Goal: Task Accomplishment & Management: Complete application form

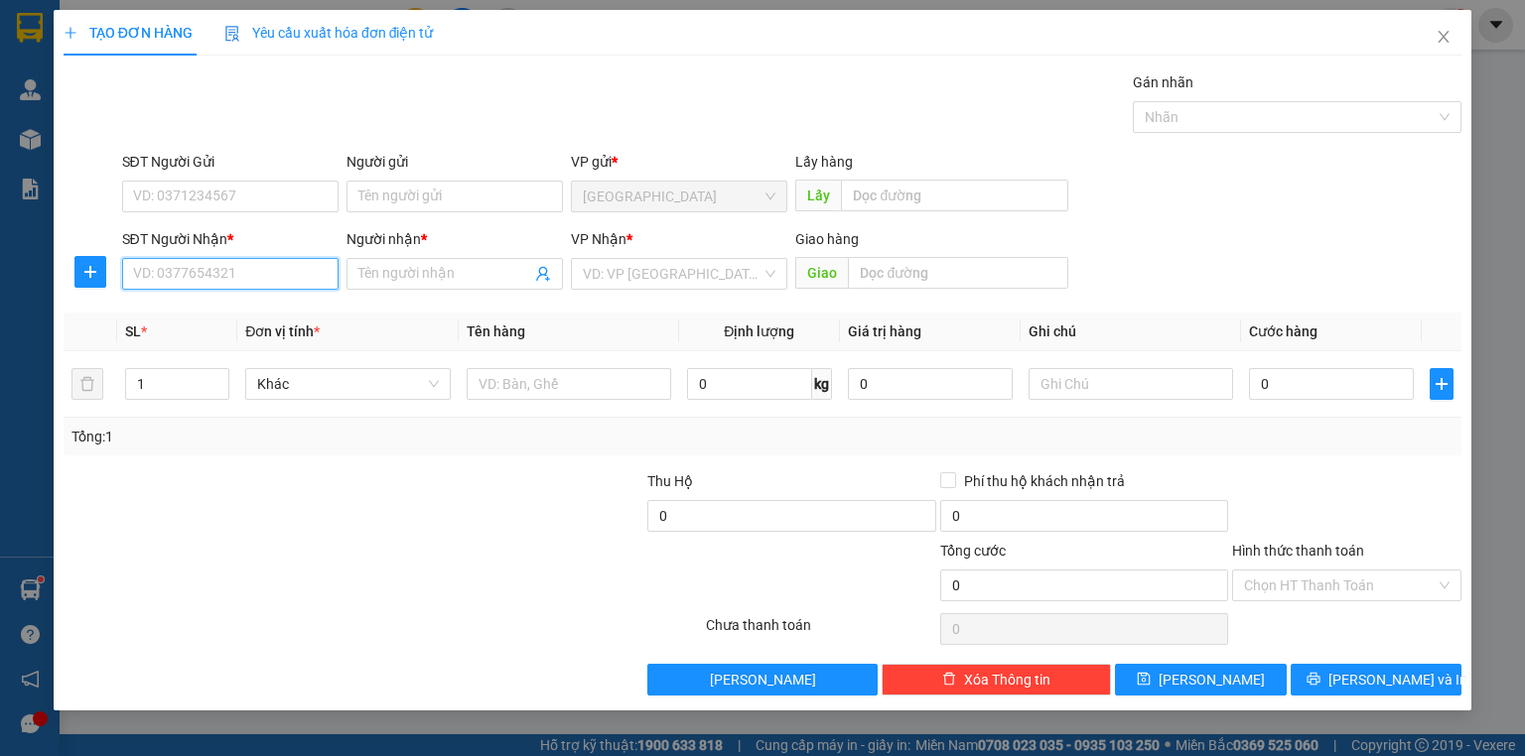
click at [310, 280] on input "SĐT Người Nhận *" at bounding box center [230, 274] width 216 height 32
click at [310, 279] on input "SĐT Người Nhận *" at bounding box center [230, 274] width 216 height 32
click at [310, 277] on input "SĐT Người Nhận *" at bounding box center [230, 274] width 216 height 32
click at [268, 323] on div "0396314409 - TÀI" at bounding box center [230, 313] width 193 height 22
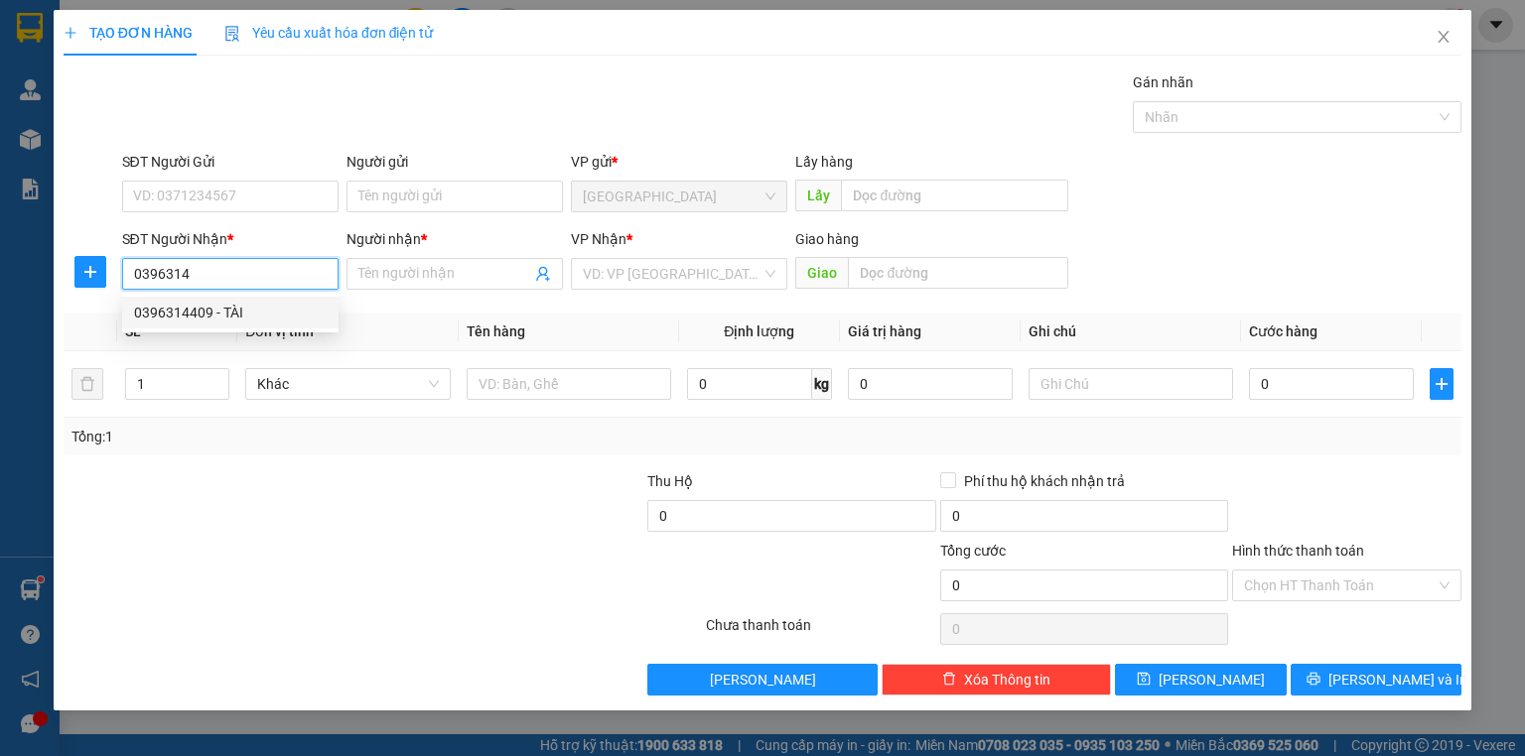
type input "0396314409"
type input "TÀI"
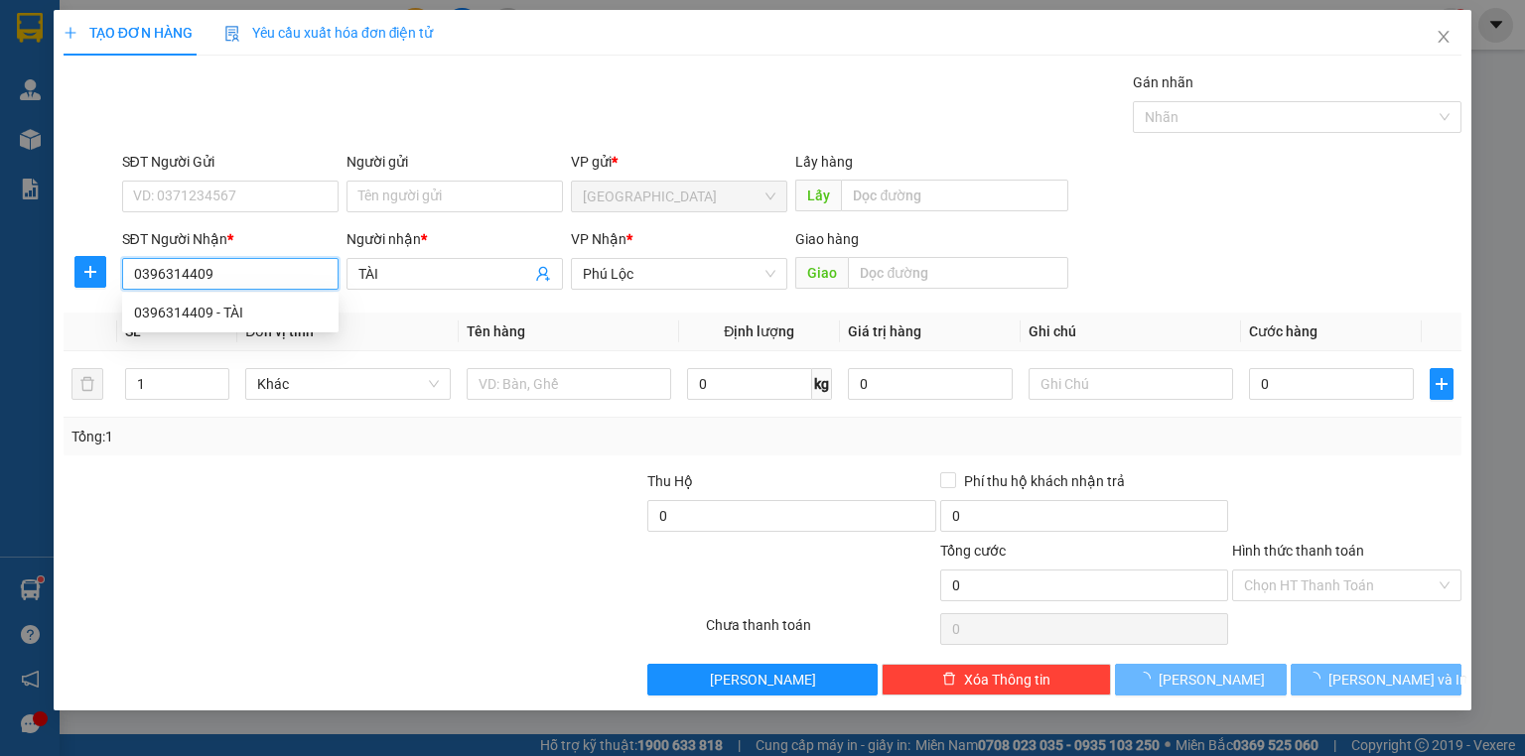
type input "50.000"
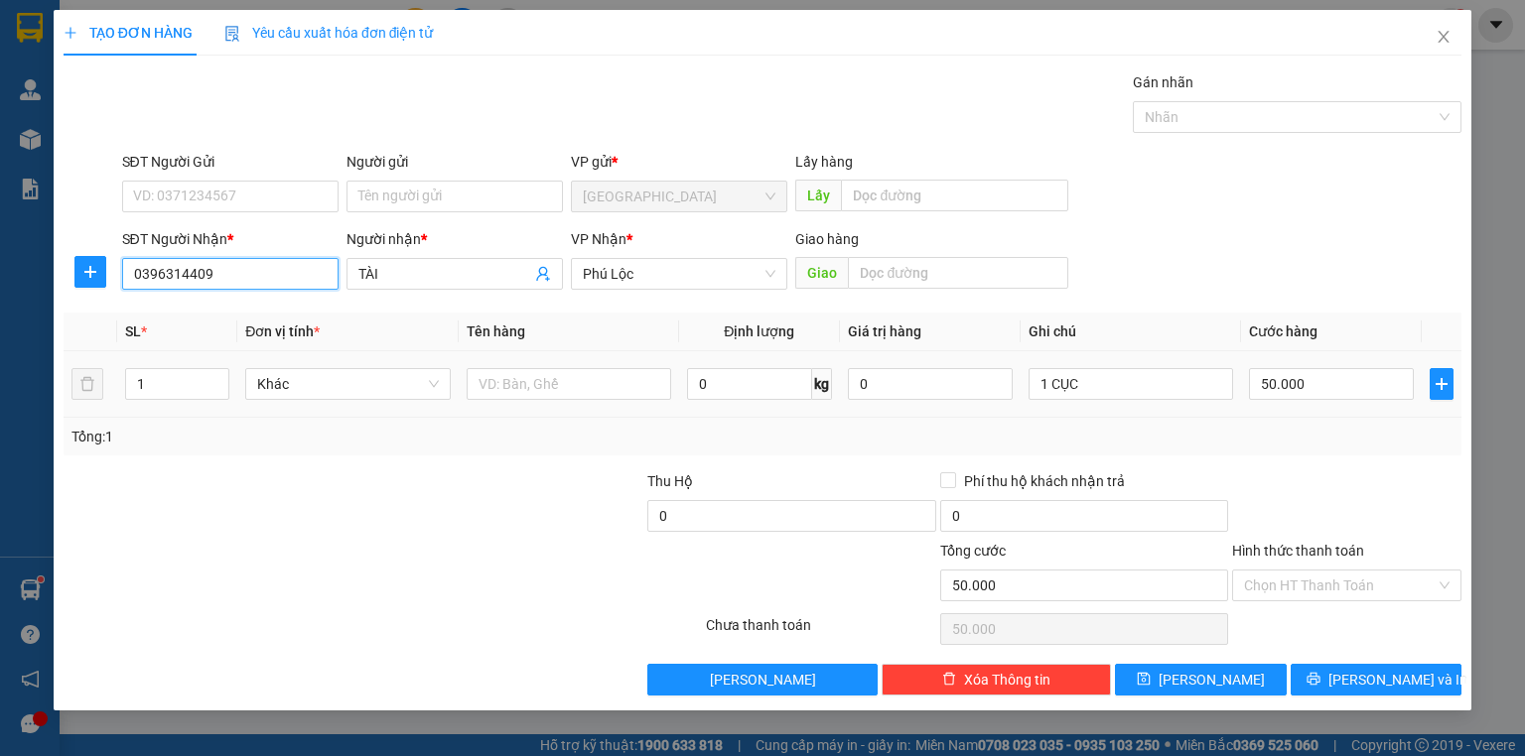
type input "0396314409"
click at [1215, 402] on div "1 CỤC" at bounding box center [1130, 384] width 204 height 40
click at [1188, 393] on input "1 CỤC" at bounding box center [1130, 384] width 204 height 32
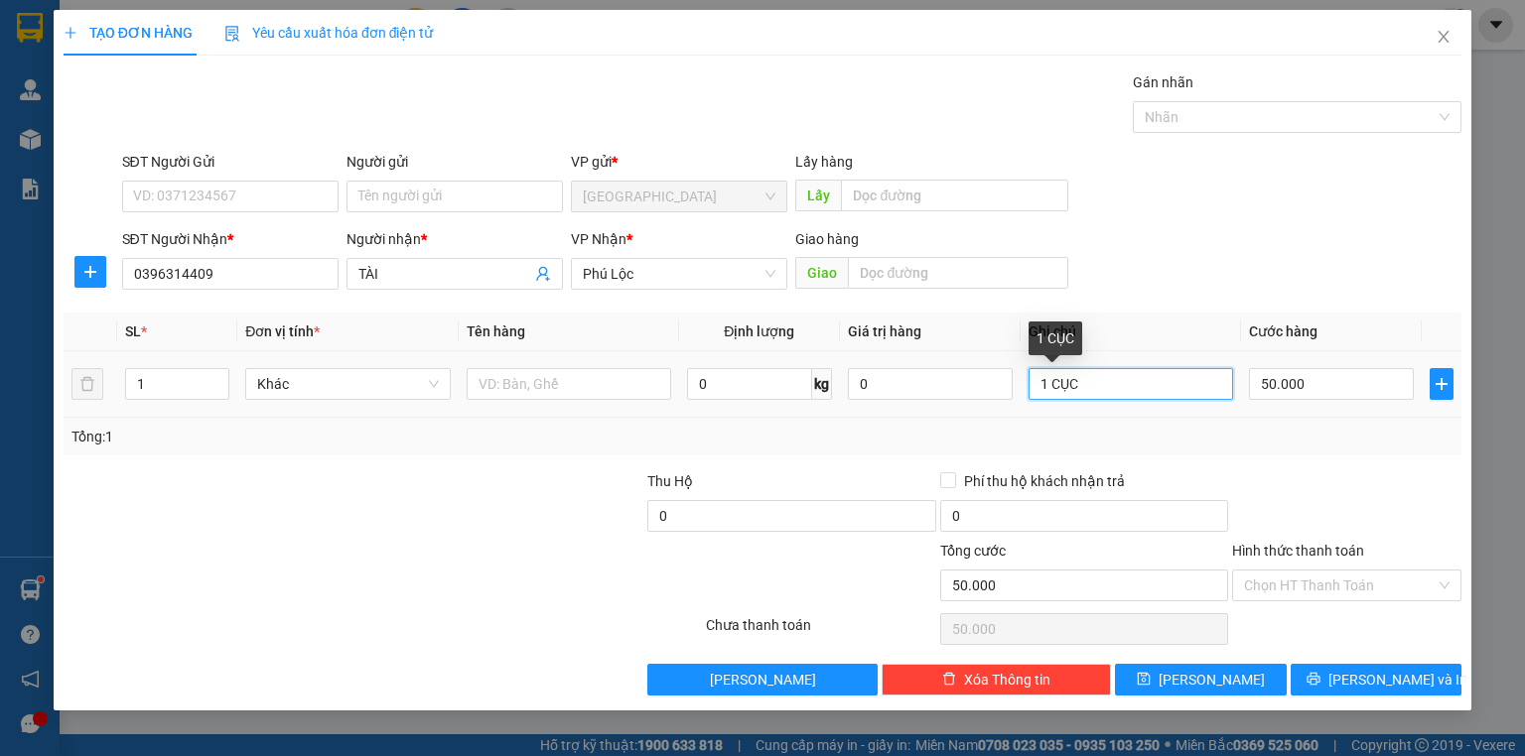
click at [1188, 393] on input "1 CỤC" at bounding box center [1130, 384] width 204 height 32
type input "1 KIỆN"
click at [1362, 385] on input "50.000" at bounding box center [1331, 384] width 165 height 32
type input "6"
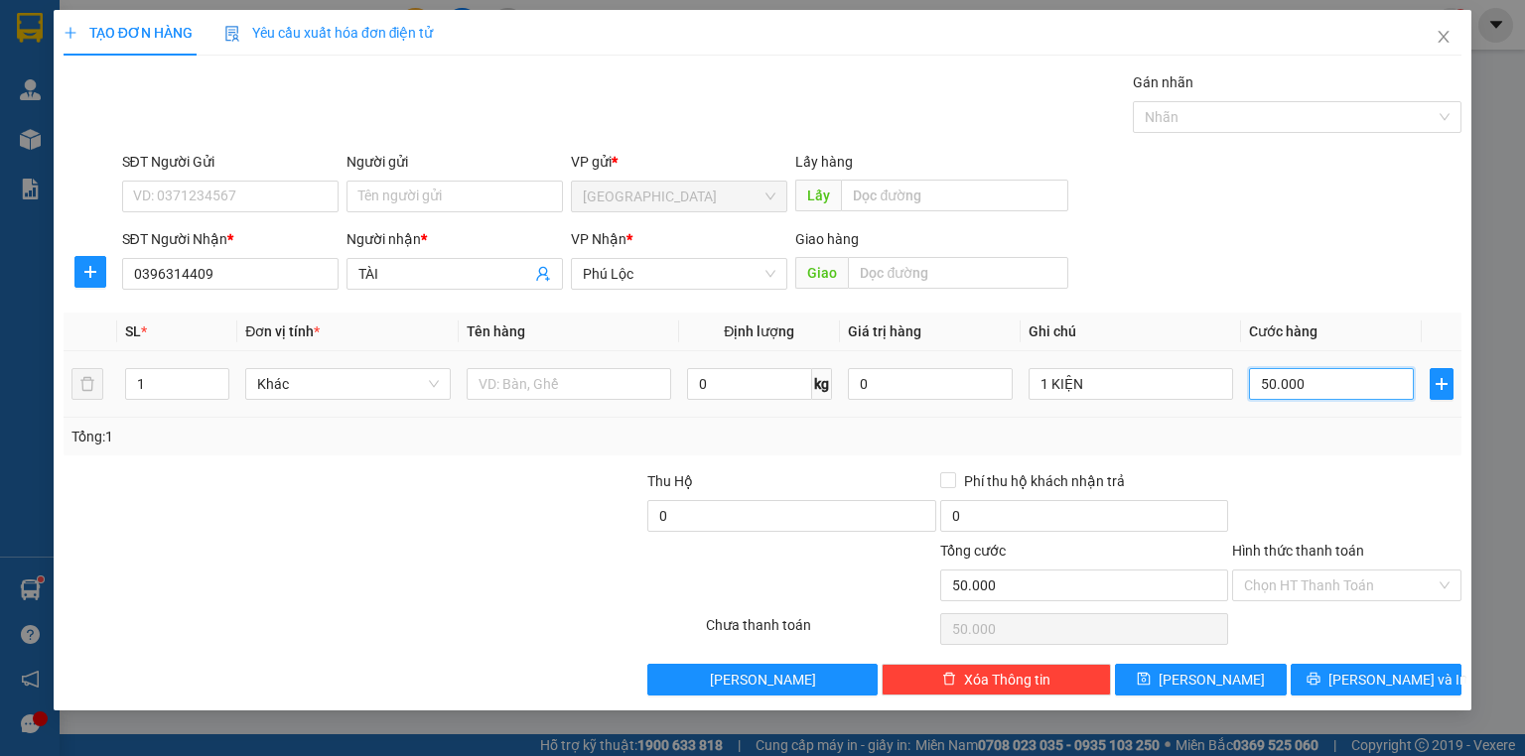
type input "6"
type input "62"
type input "6"
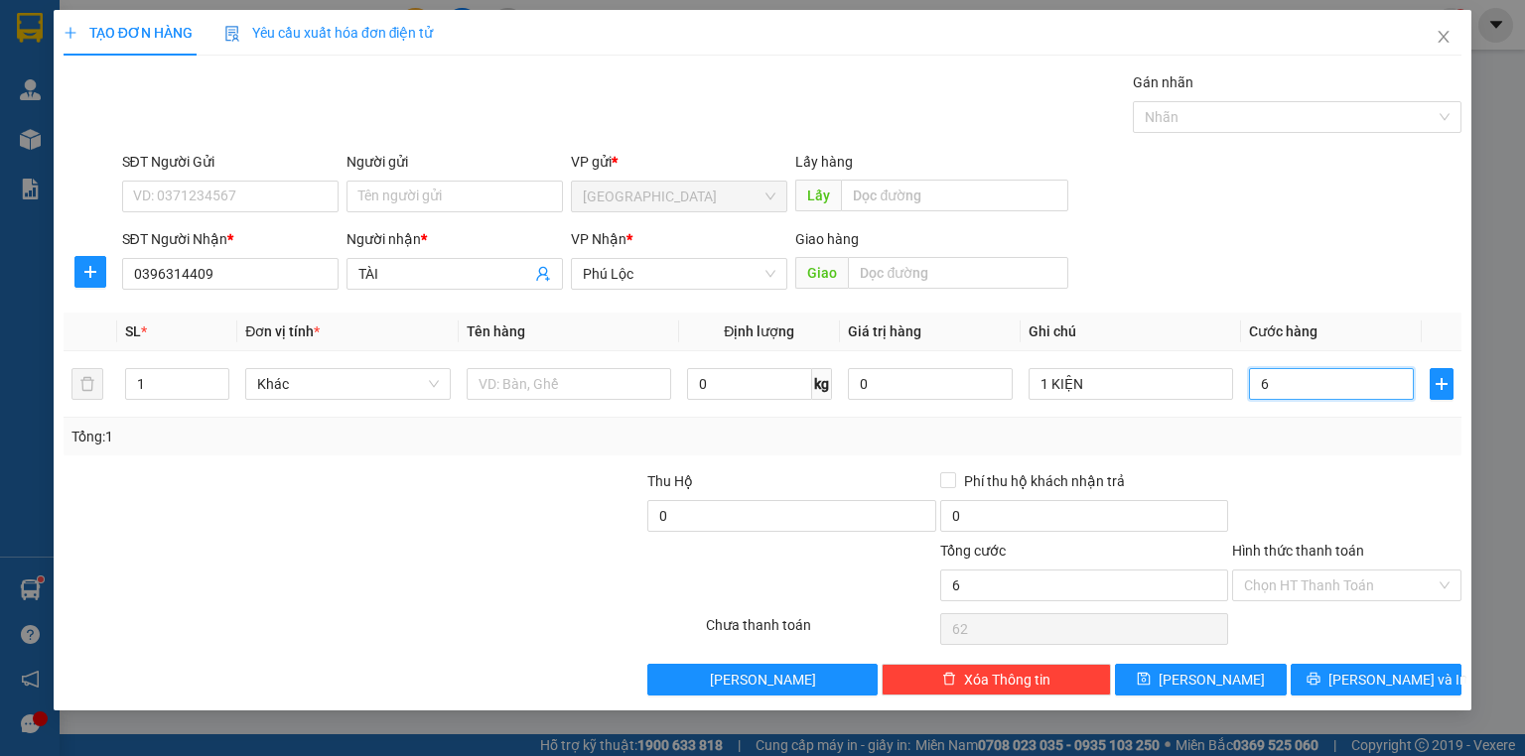
type input "6"
type input "60"
type input "60.000"
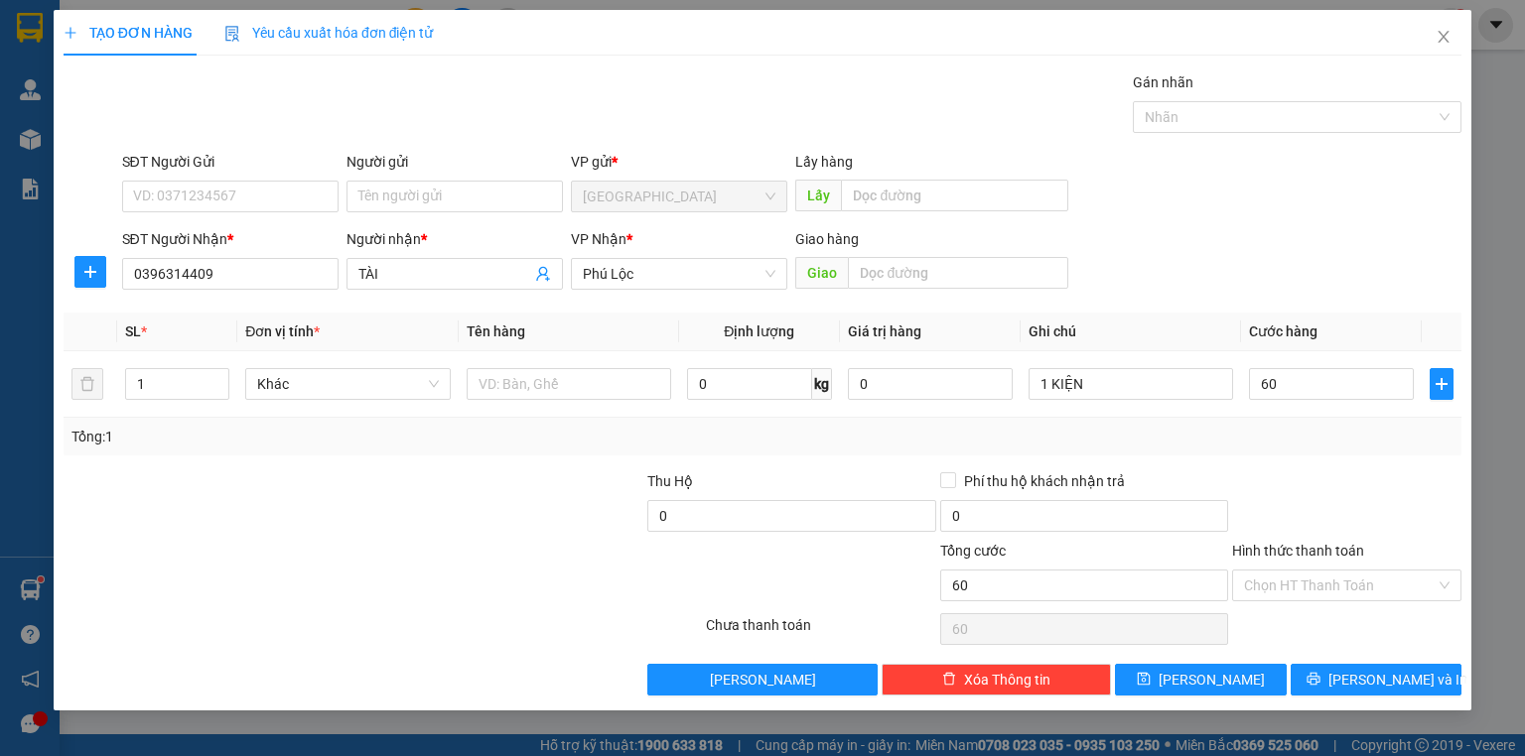
type input "60.000"
click at [1350, 470] on div at bounding box center [1346, 504] width 233 height 69
click at [1303, 588] on input "Hình thức thanh toán" at bounding box center [1340, 586] width 192 height 30
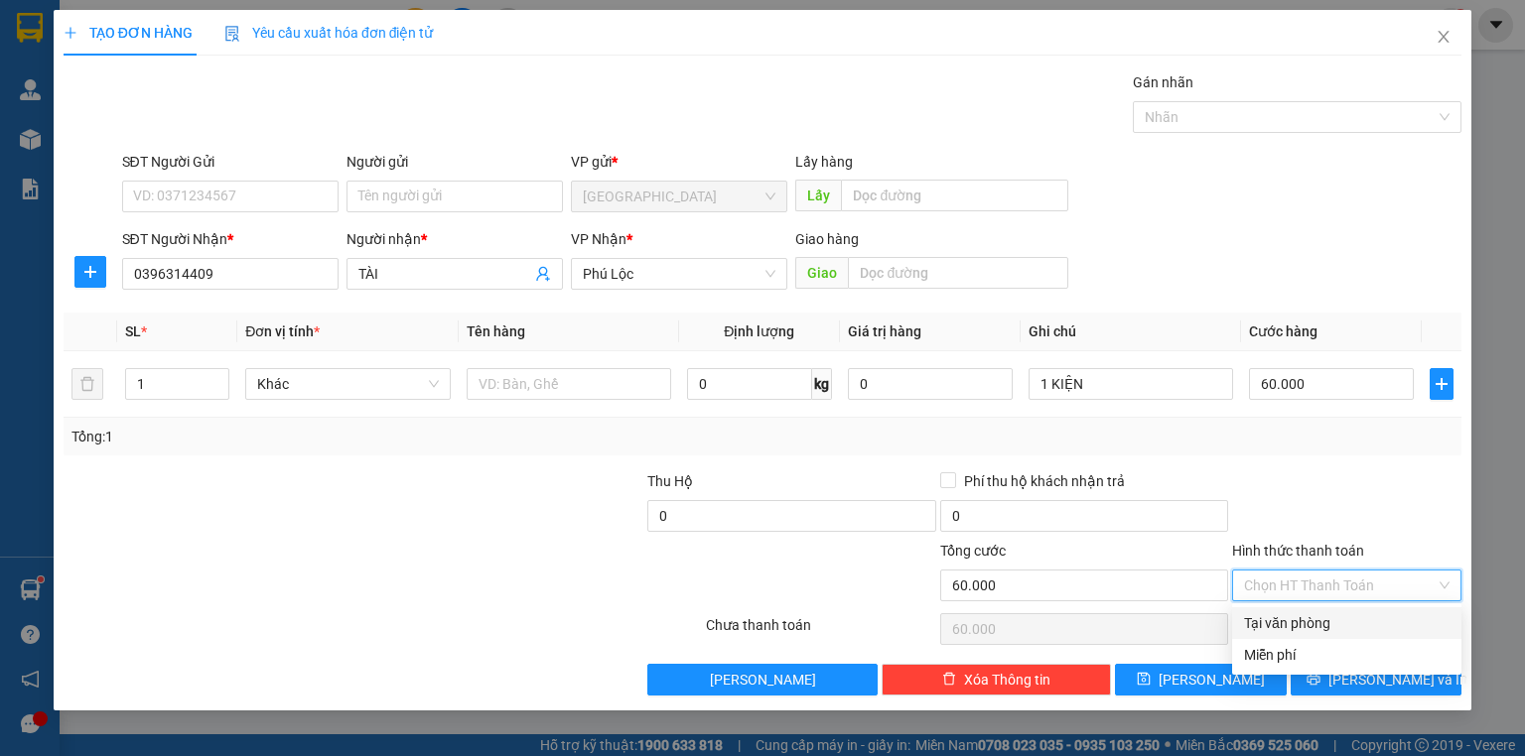
click at [1298, 616] on div "Tại văn phòng" at bounding box center [1346, 623] width 205 height 22
type input "0"
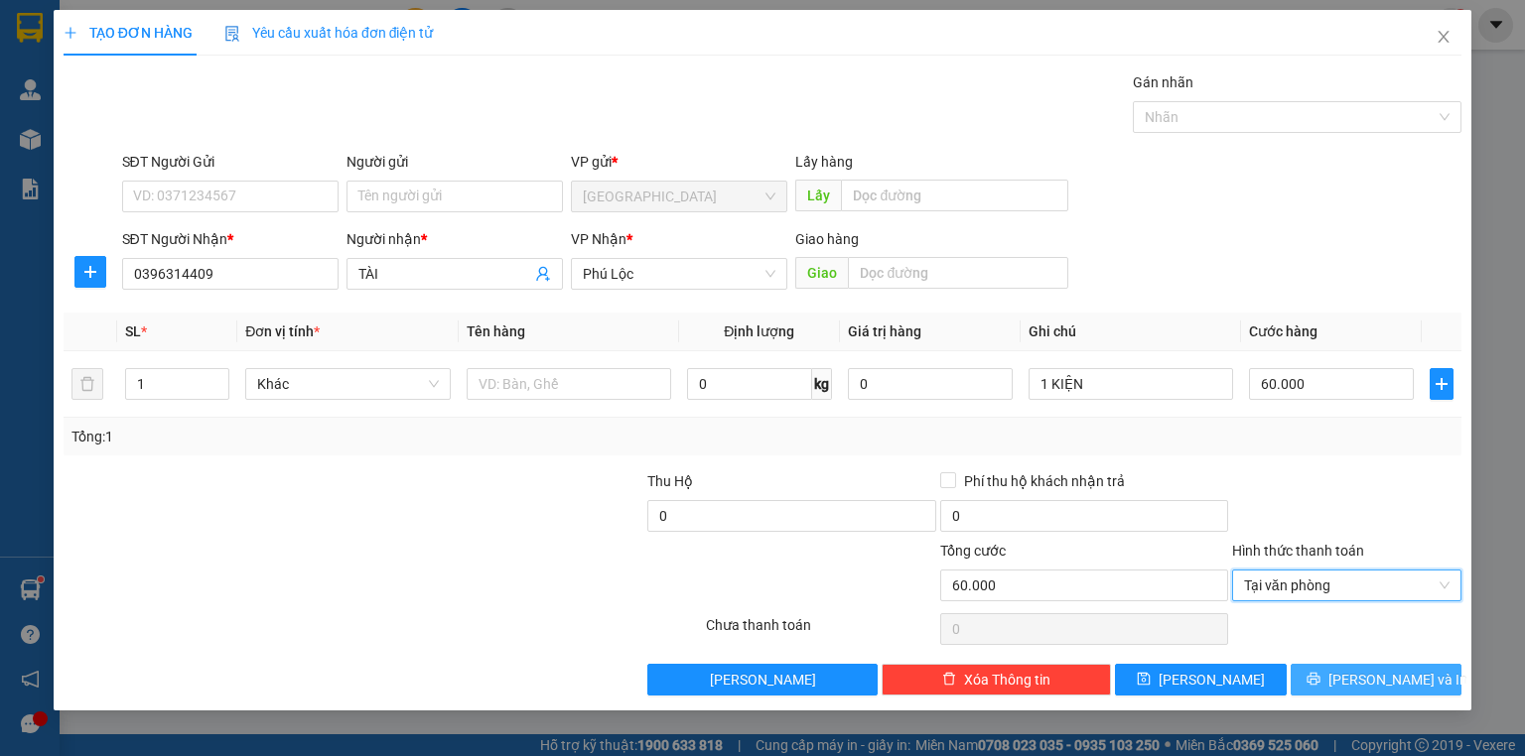
click at [1345, 667] on button "[PERSON_NAME] và In" at bounding box center [1376, 680] width 172 height 32
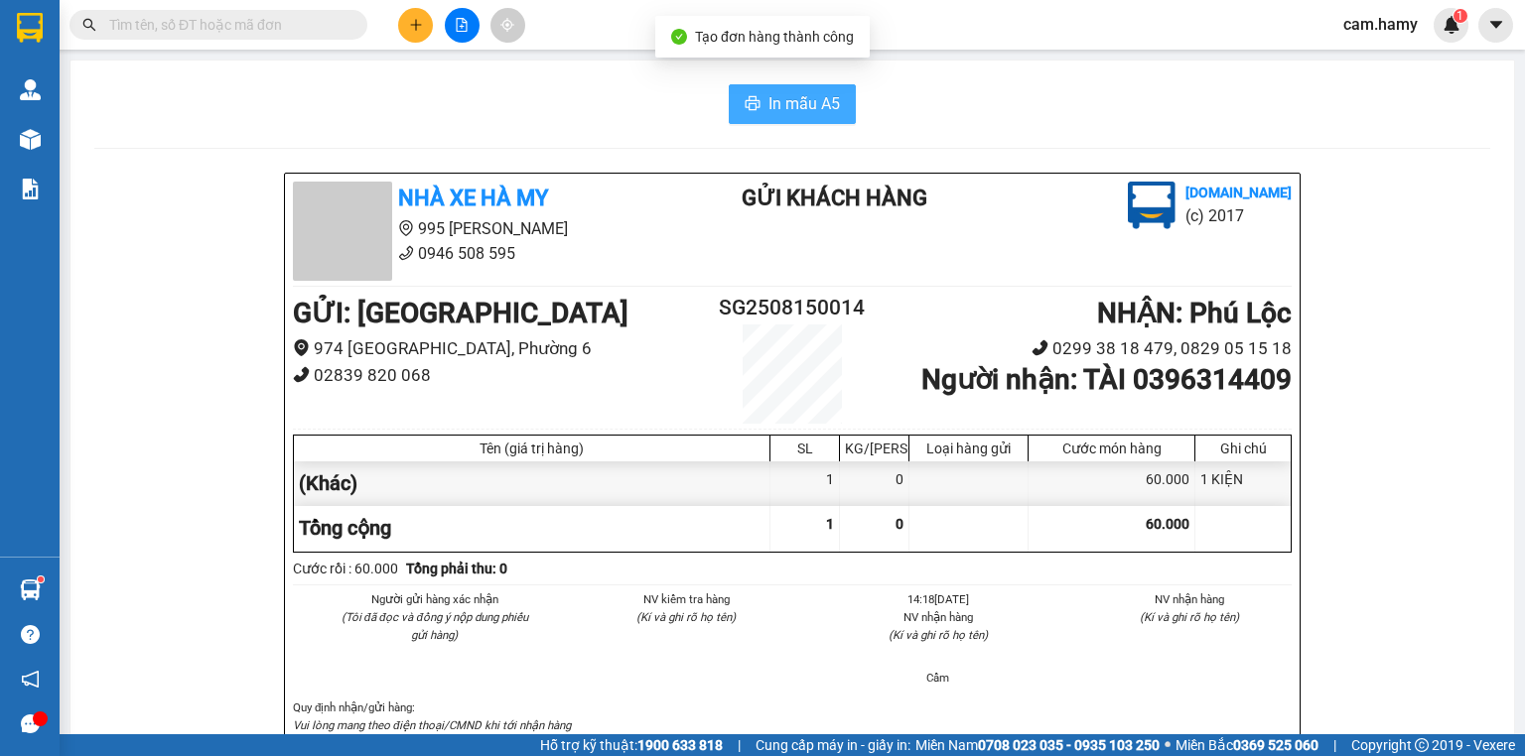
click at [810, 84] on button "In mẫu A5" at bounding box center [792, 104] width 127 height 40
click at [789, 91] on span "In mẫu A5" at bounding box center [803, 103] width 71 height 25
click at [793, 107] on span "In mẫu A5" at bounding box center [803, 103] width 71 height 25
click at [230, 24] on input "text" at bounding box center [226, 25] width 234 height 22
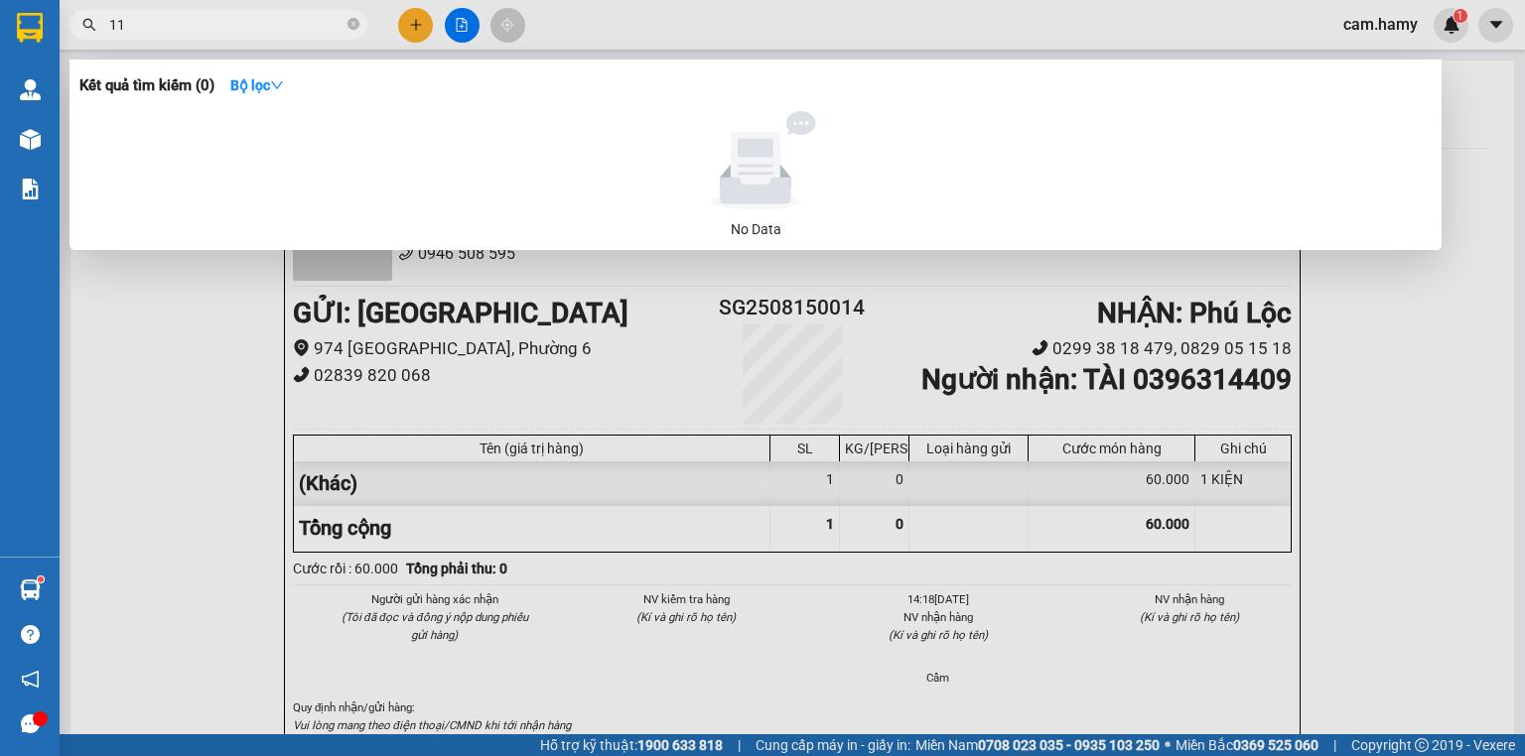
type input "112"
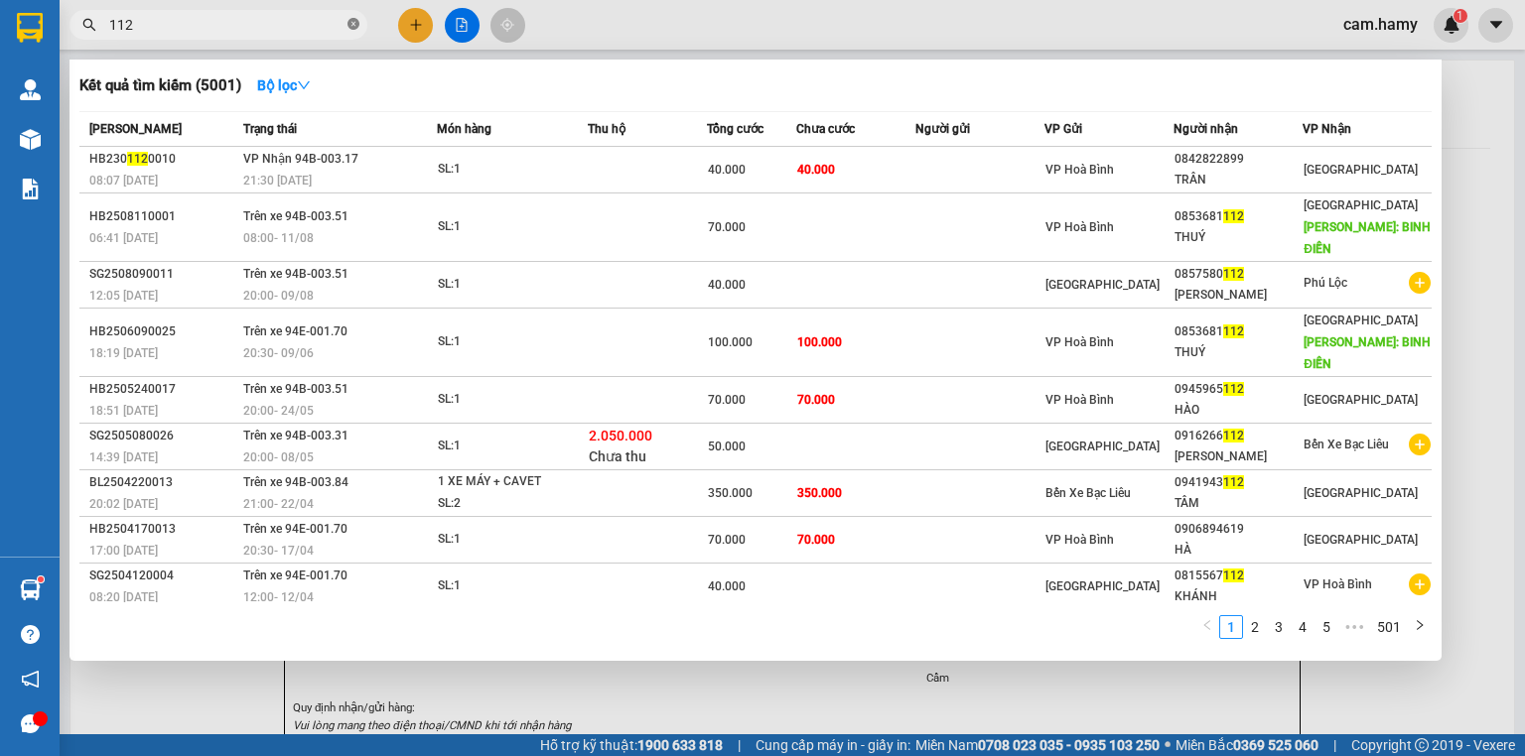
click at [352, 24] on icon "close-circle" at bounding box center [353, 24] width 12 height 12
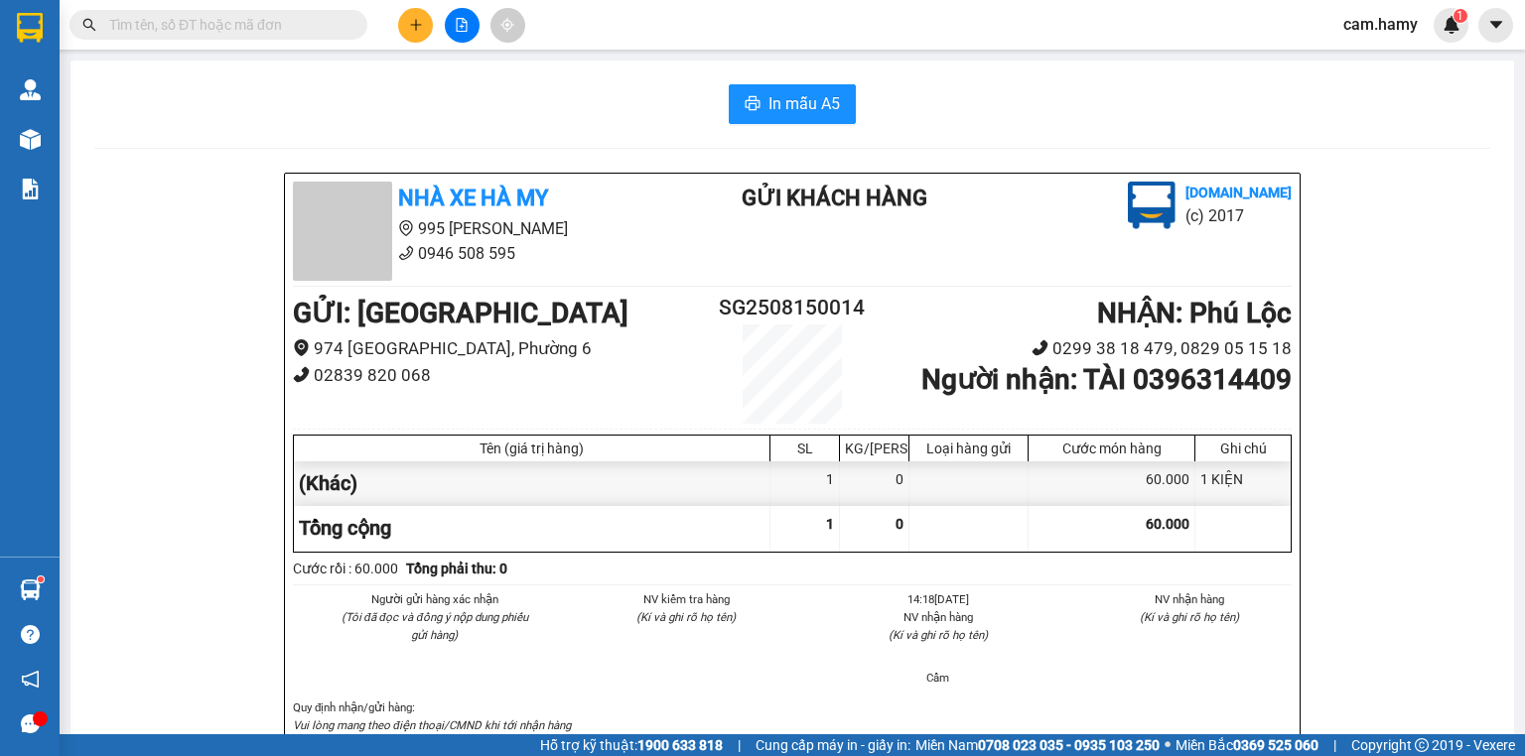
click at [298, 36] on span at bounding box center [218, 25] width 298 height 30
click at [300, 34] on input "text" at bounding box center [226, 25] width 234 height 22
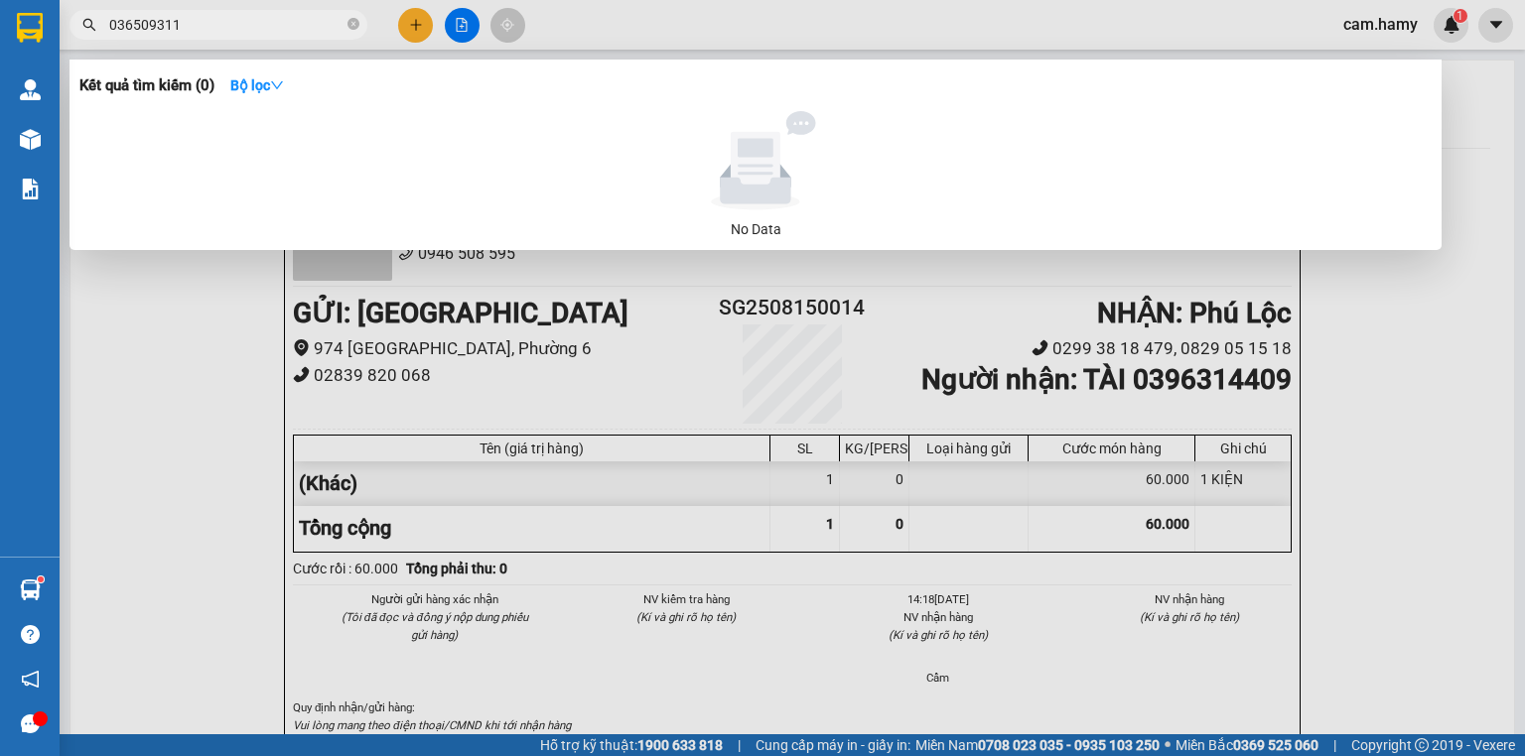
type input "0365093112"
